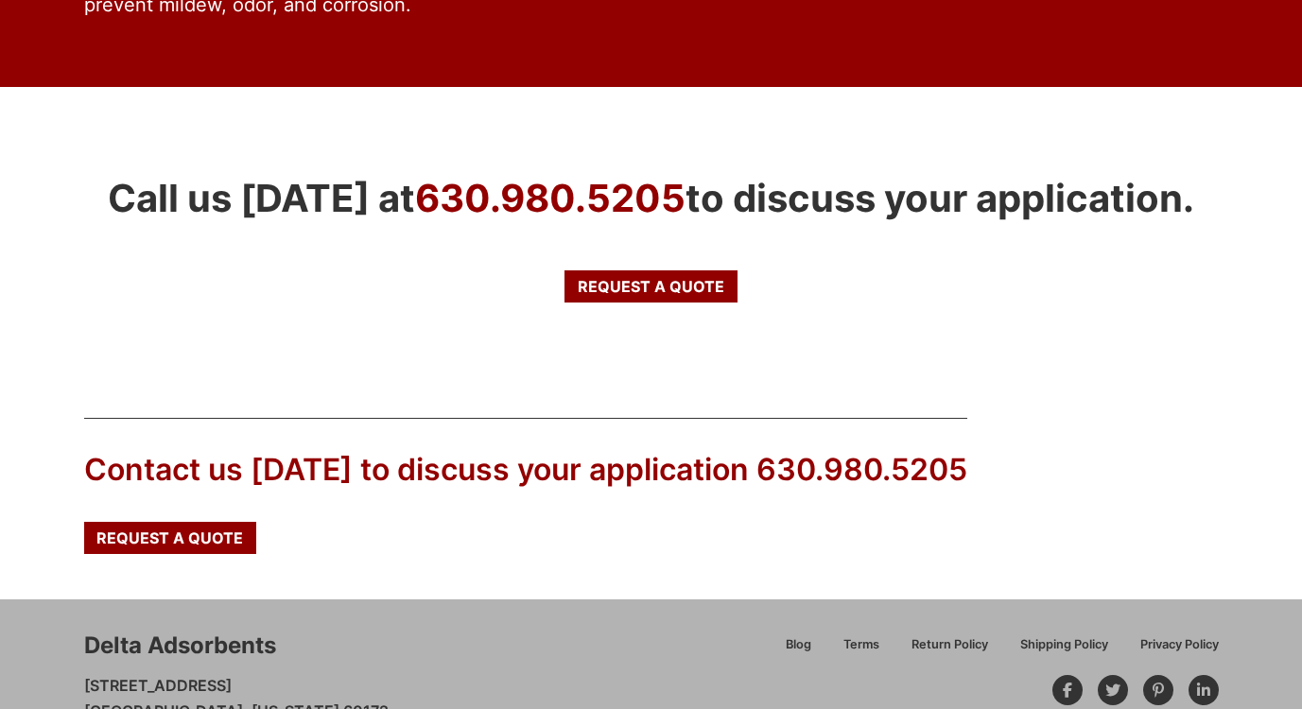
scroll to position [3220, 0]
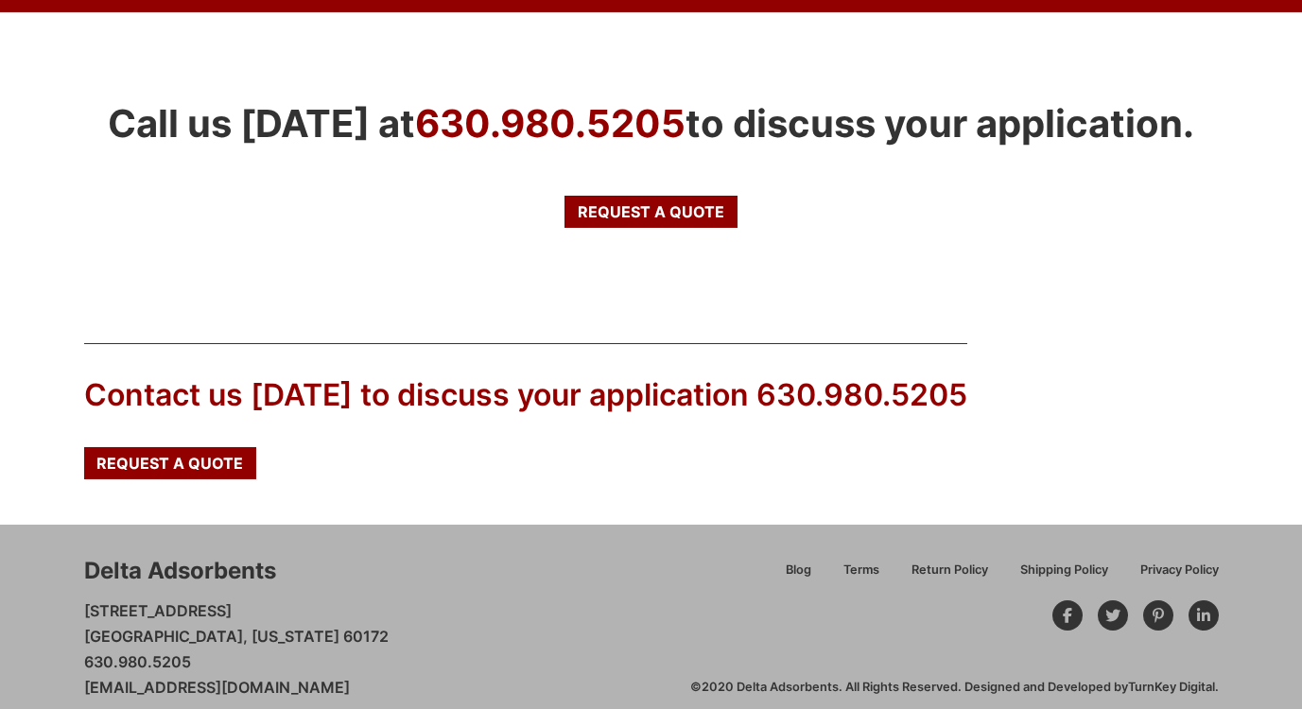
click at [509, 640] on div "Delta Adsorbents [STREET_ADDRESS][US_STATE] 630.980.5205 [EMAIL_ADDRESS][DOMAIN…" at bounding box center [387, 628] width 606 height 146
click at [1138, 680] on link "TurnKey Digital" at bounding box center [1171, 687] width 87 height 14
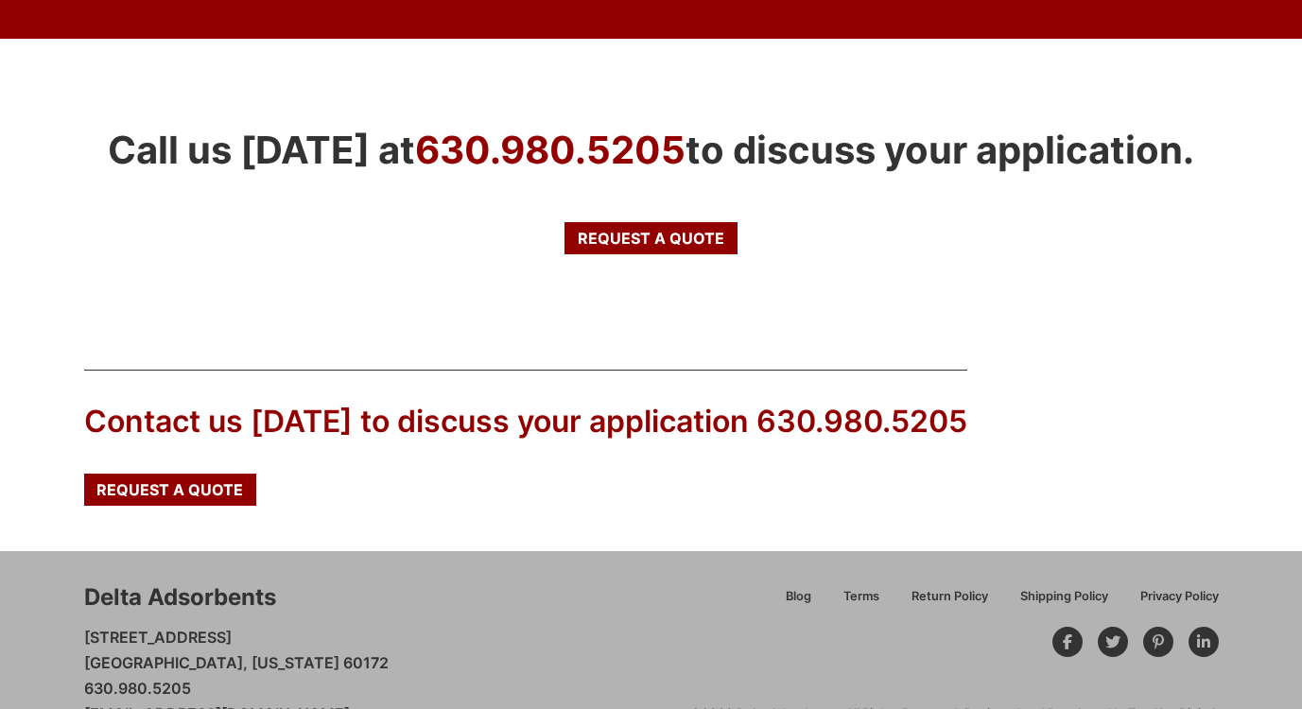
scroll to position [3220, 0]
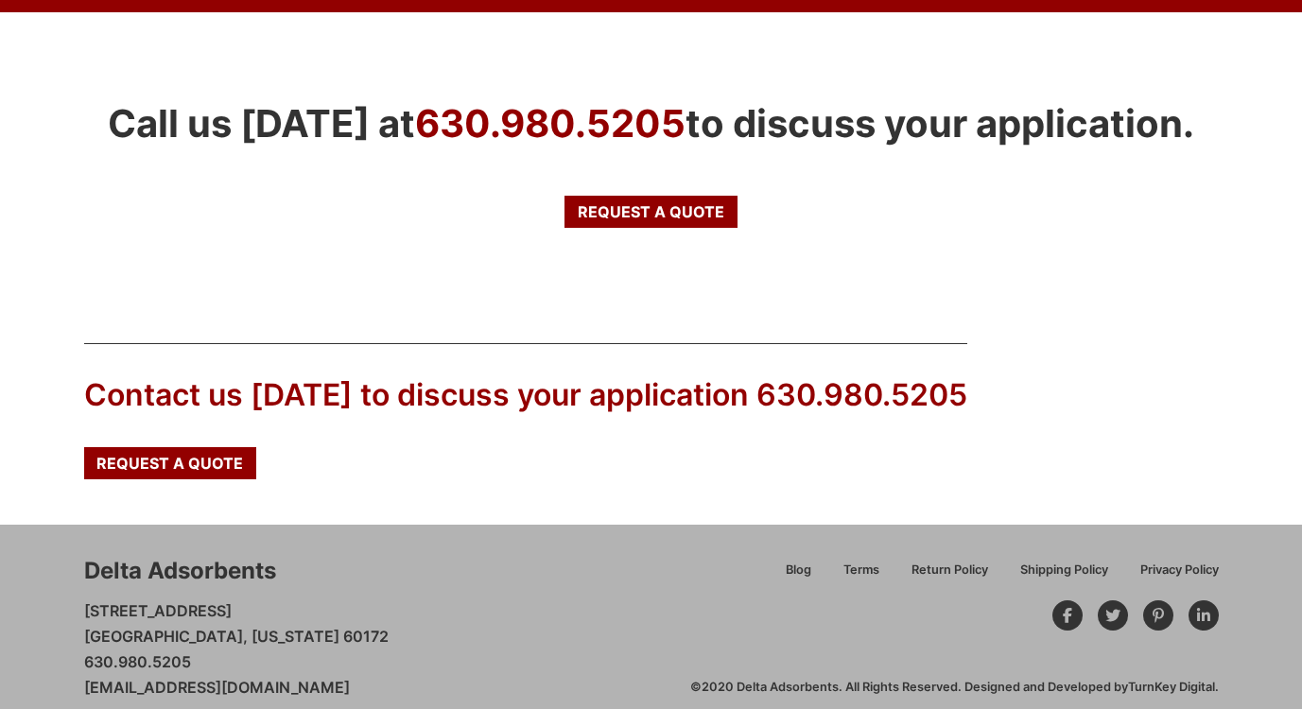
click at [962, 616] on div "Blog Terms Return Policy Shipping Policy Privacy Policy ©2020 Delta Adsorbents.…" at bounding box center [954, 628] width 528 height 136
copy div "630.980.5205"
drag, startPoint x: 743, startPoint y: 374, endPoint x: 962, endPoint y: 371, distance: 219.3
click at [962, 371] on div "Contact us today to discuss your application 630.980.5205 Request a Quote" at bounding box center [651, 411] width 1134 height 136
click at [734, 578] on div "Blog Terms Return Policy Shipping Policy Privacy Policy ©2020 Delta Adsorbents.…" at bounding box center [954, 628] width 528 height 136
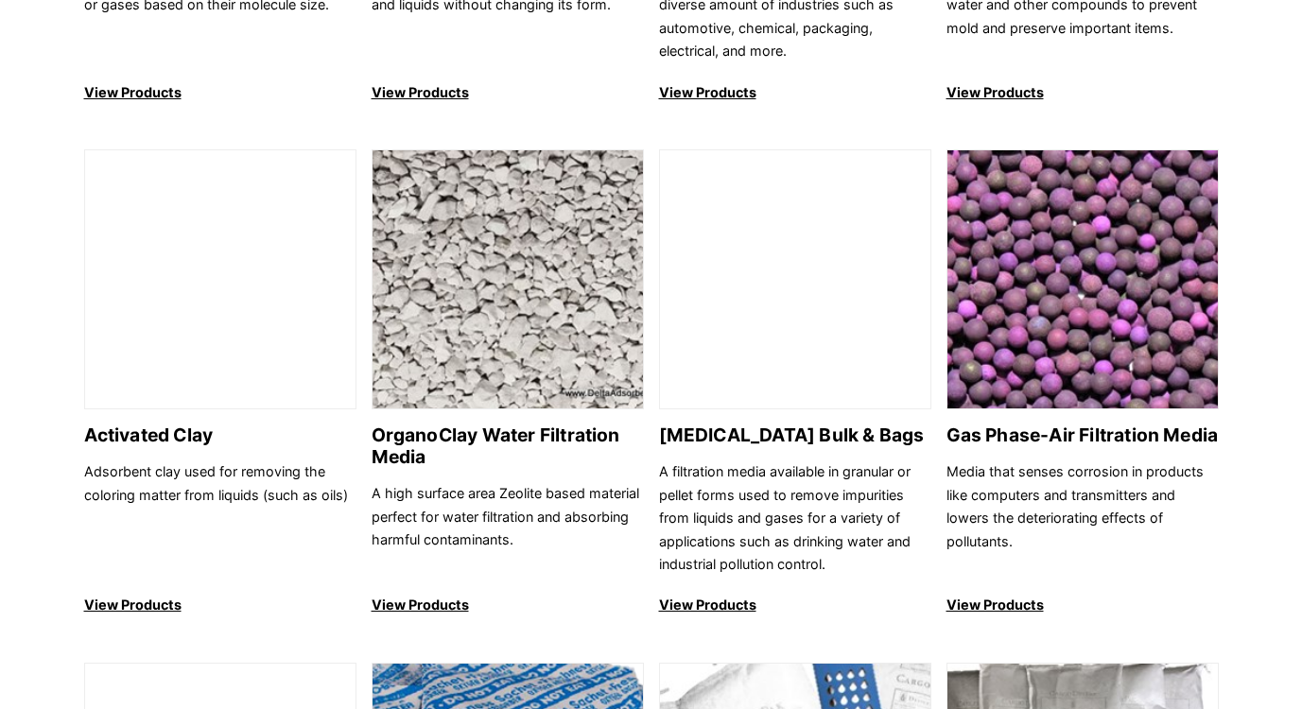
scroll to position [0, 0]
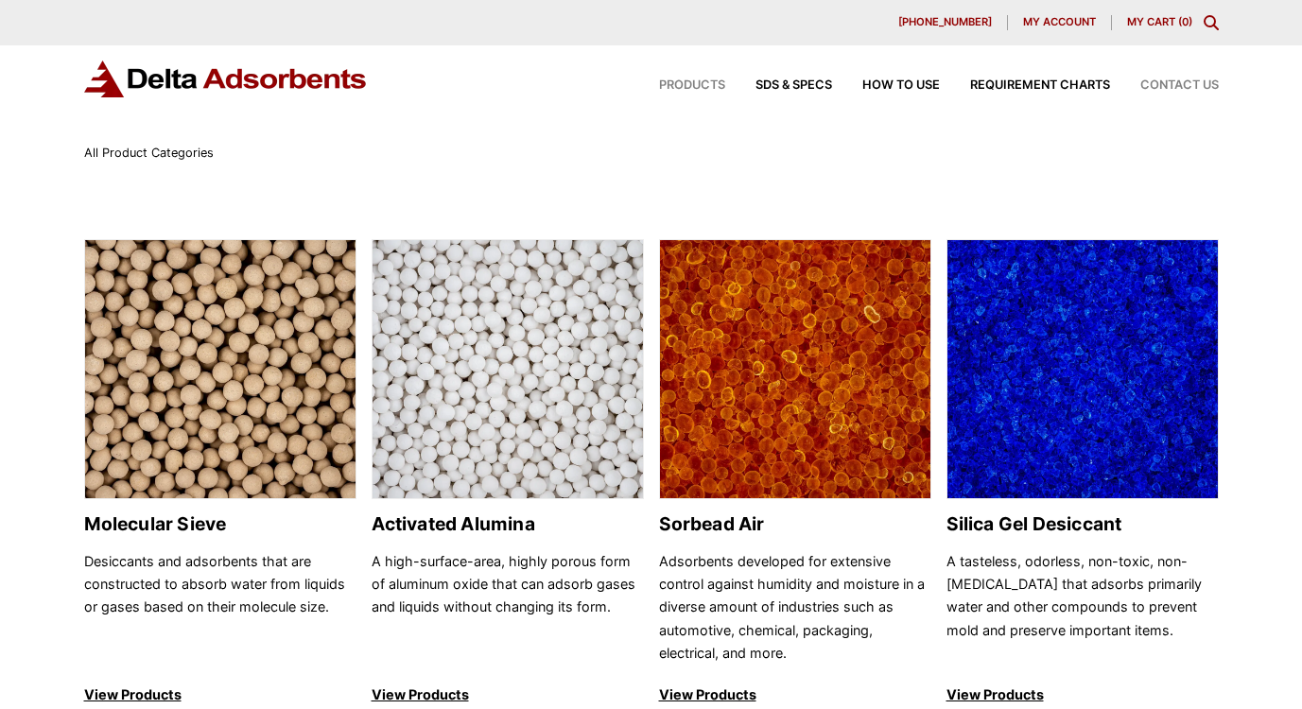
click at [1175, 86] on span "Contact Us" at bounding box center [1179, 85] width 78 height 12
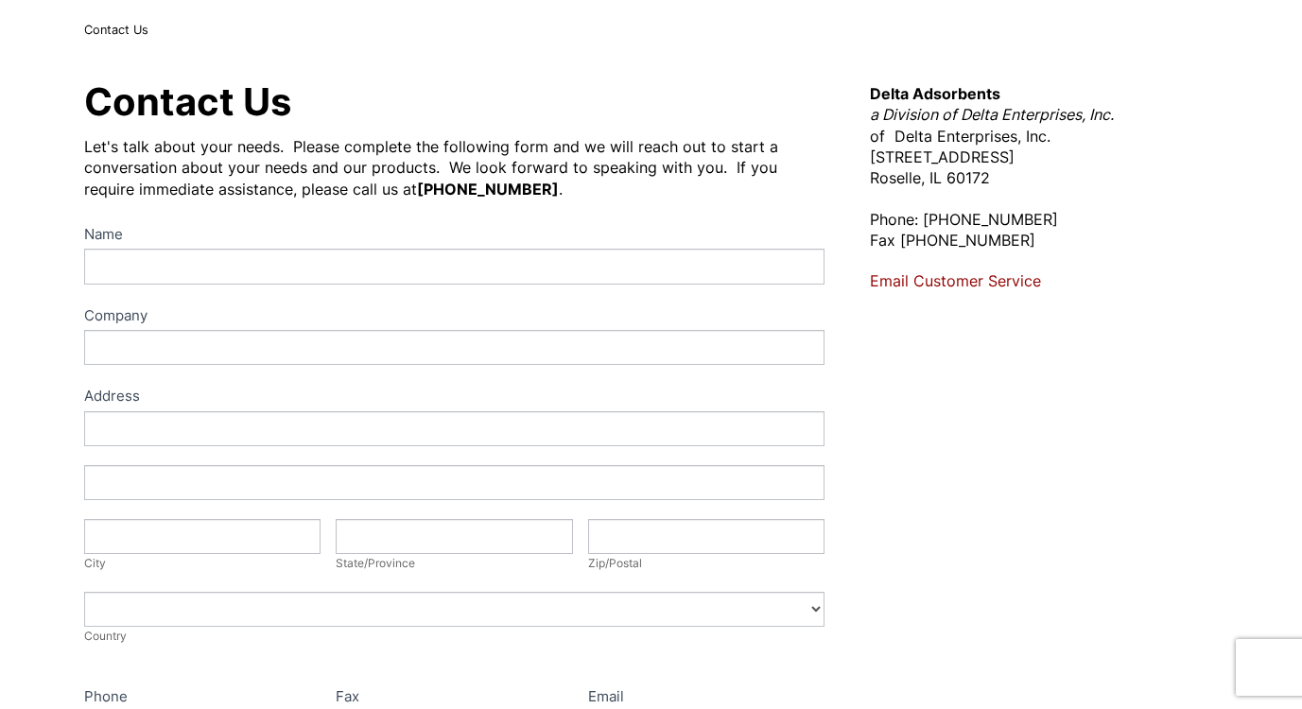
scroll to position [303, 0]
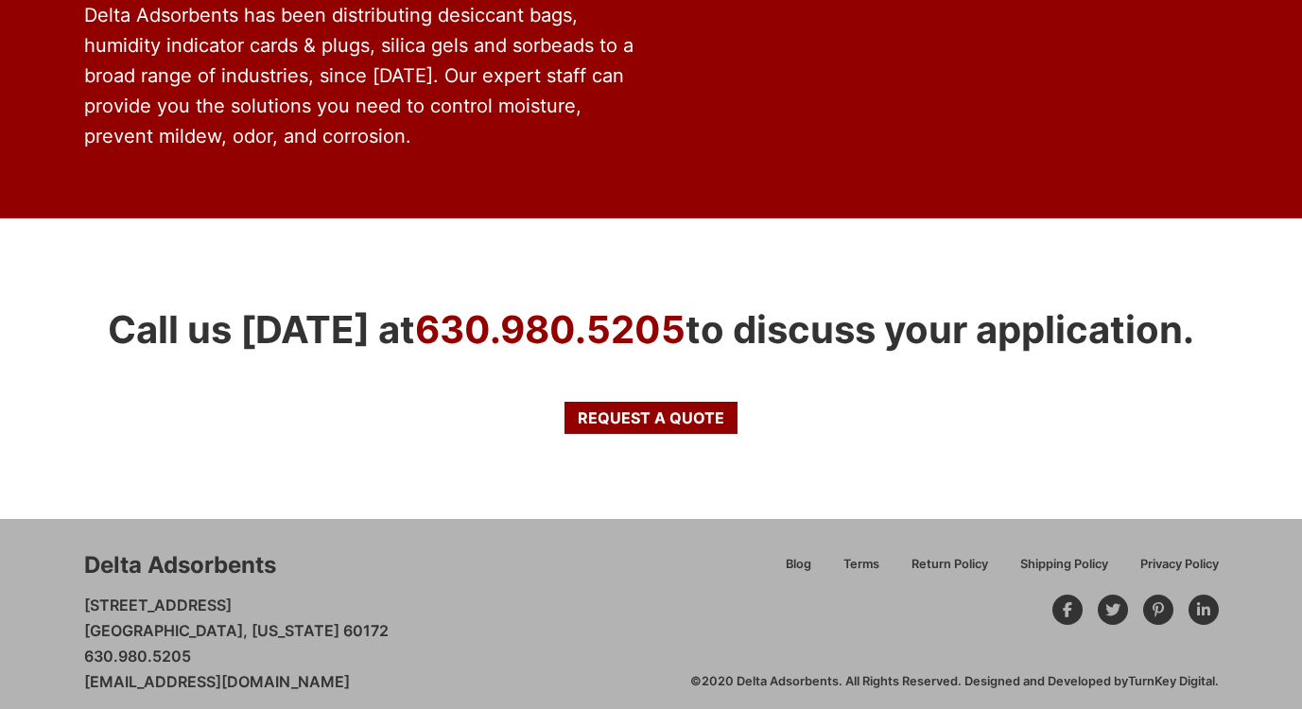
scroll to position [1661, 0]
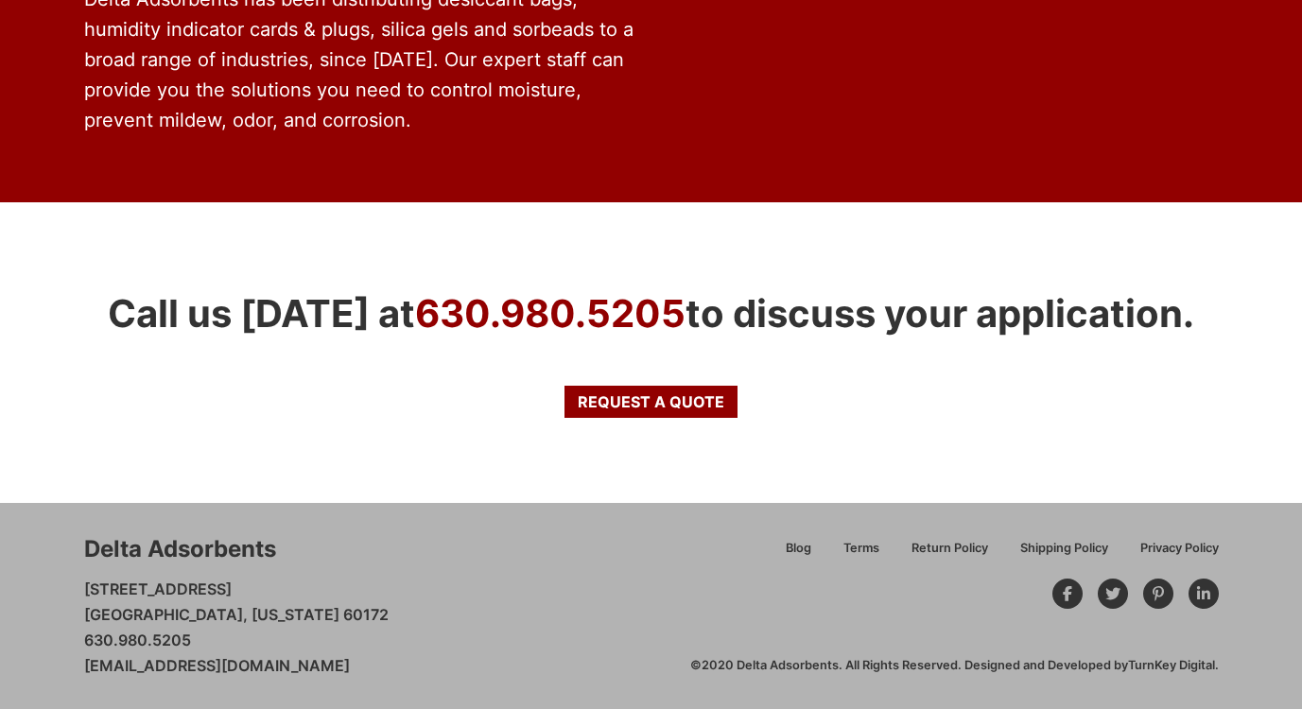
click at [582, 626] on div "Delta Adsorbents [STREET_ADDRESS][US_STATE] 630.980.5205 [EMAIL_ADDRESS][DOMAIN…" at bounding box center [387, 606] width 606 height 146
